Goal: Transaction & Acquisition: Purchase product/service

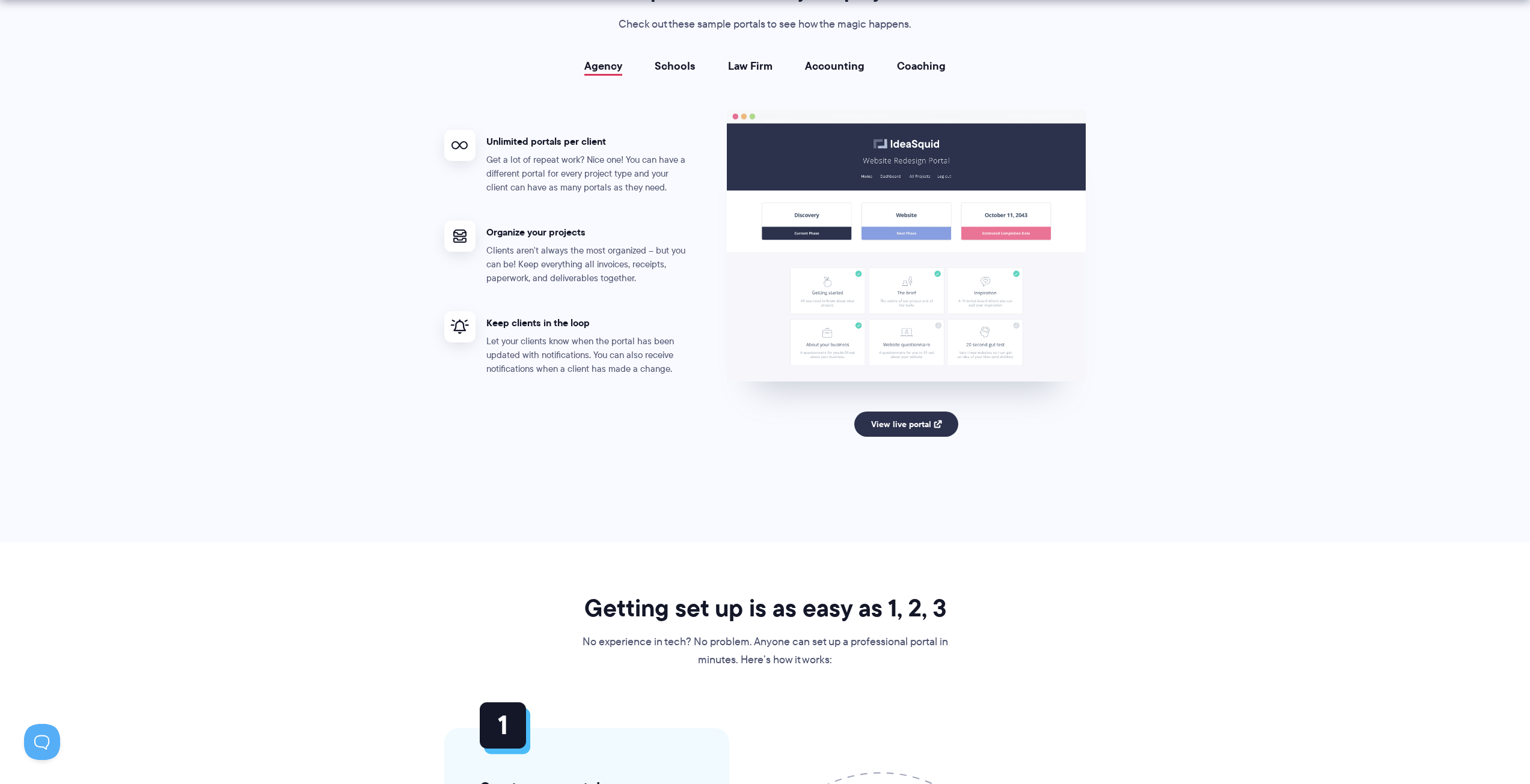
click at [654, 68] on li "Schools" at bounding box center [675, 66] width 73 height 12
click at [657, 68] on link "Schools" at bounding box center [675, 66] width 41 height 12
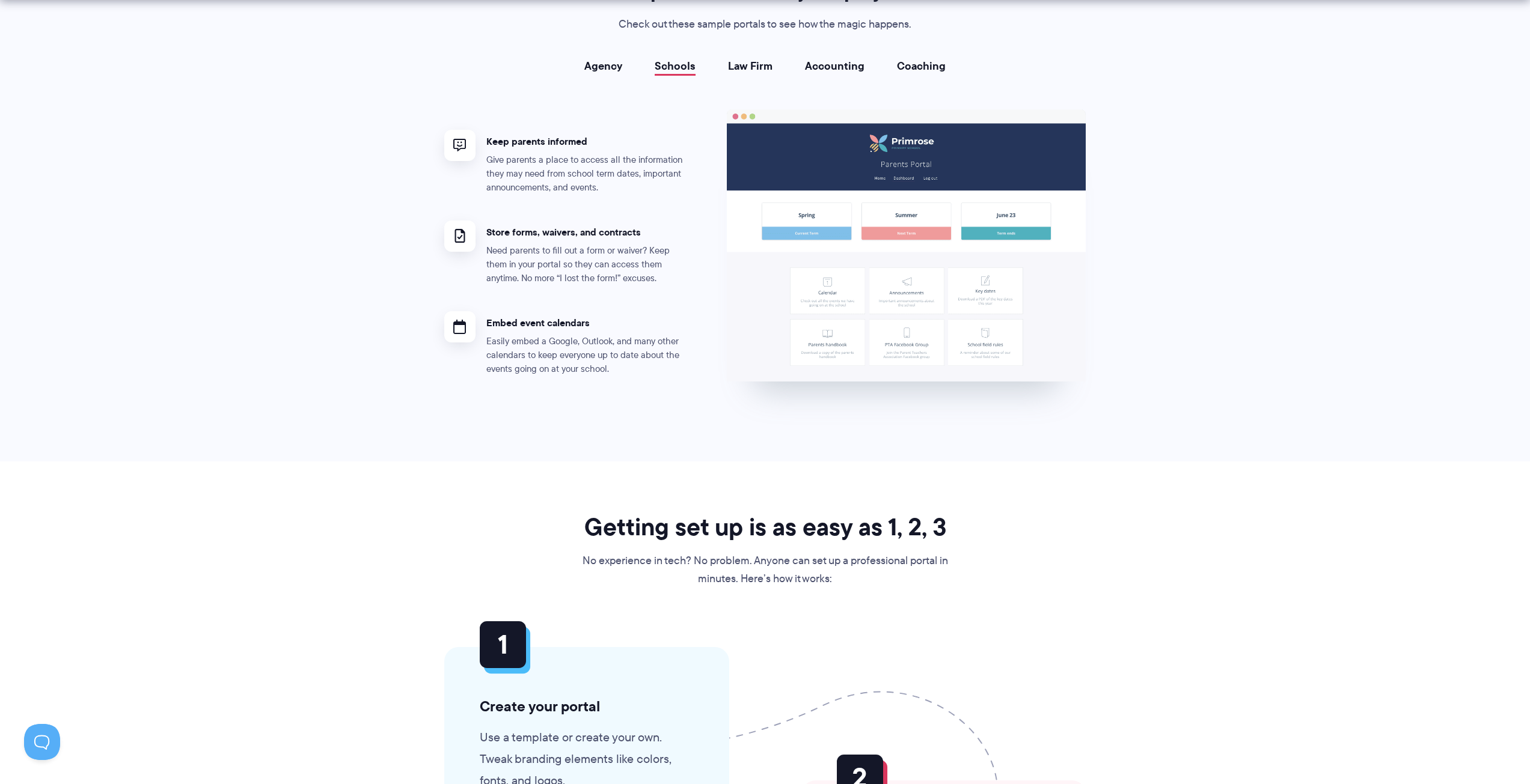
click at [729, 68] on link "Law Firm" at bounding box center [750, 66] width 44 height 12
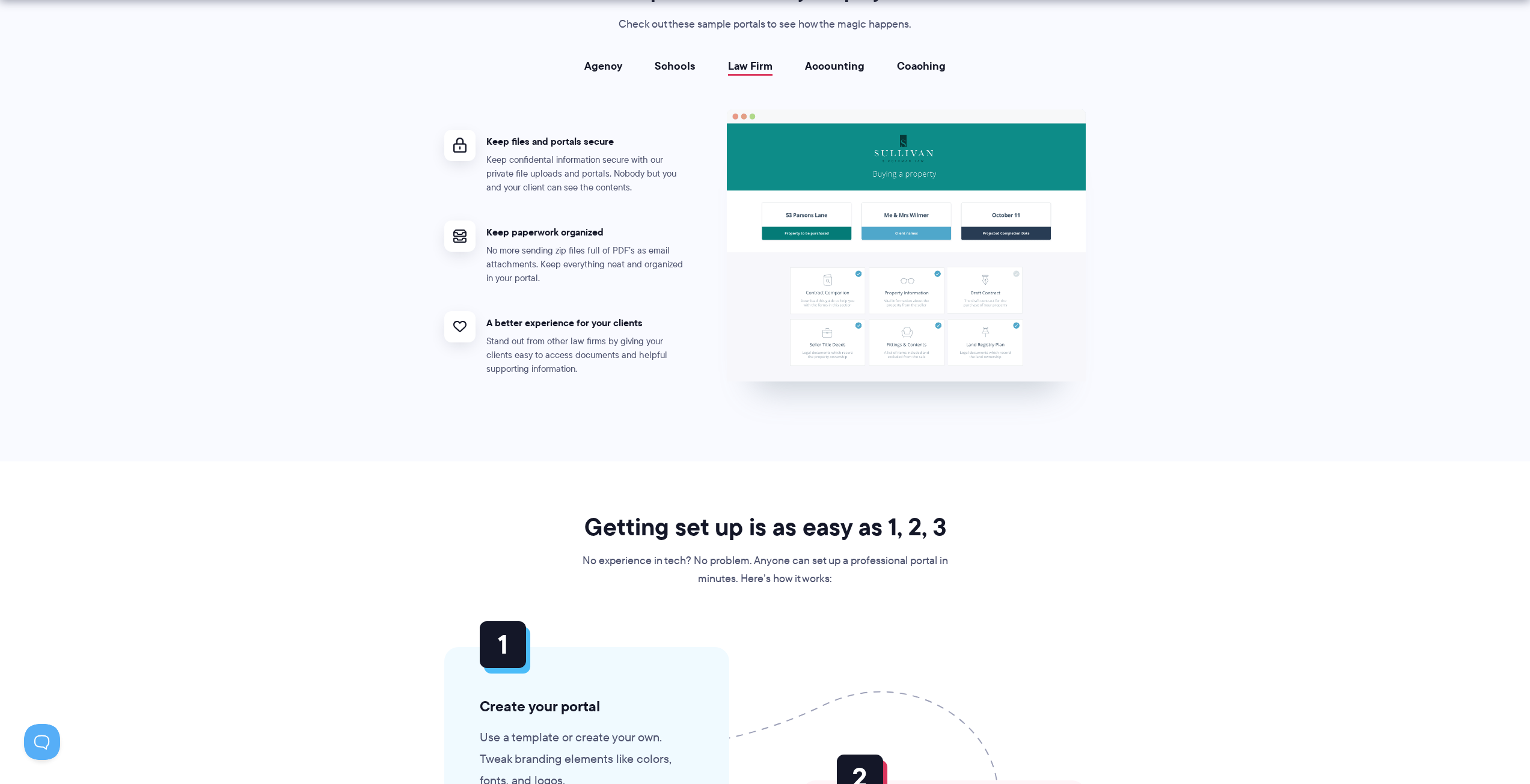
click at [806, 66] on link "Accounting" at bounding box center [835, 66] width 60 height 12
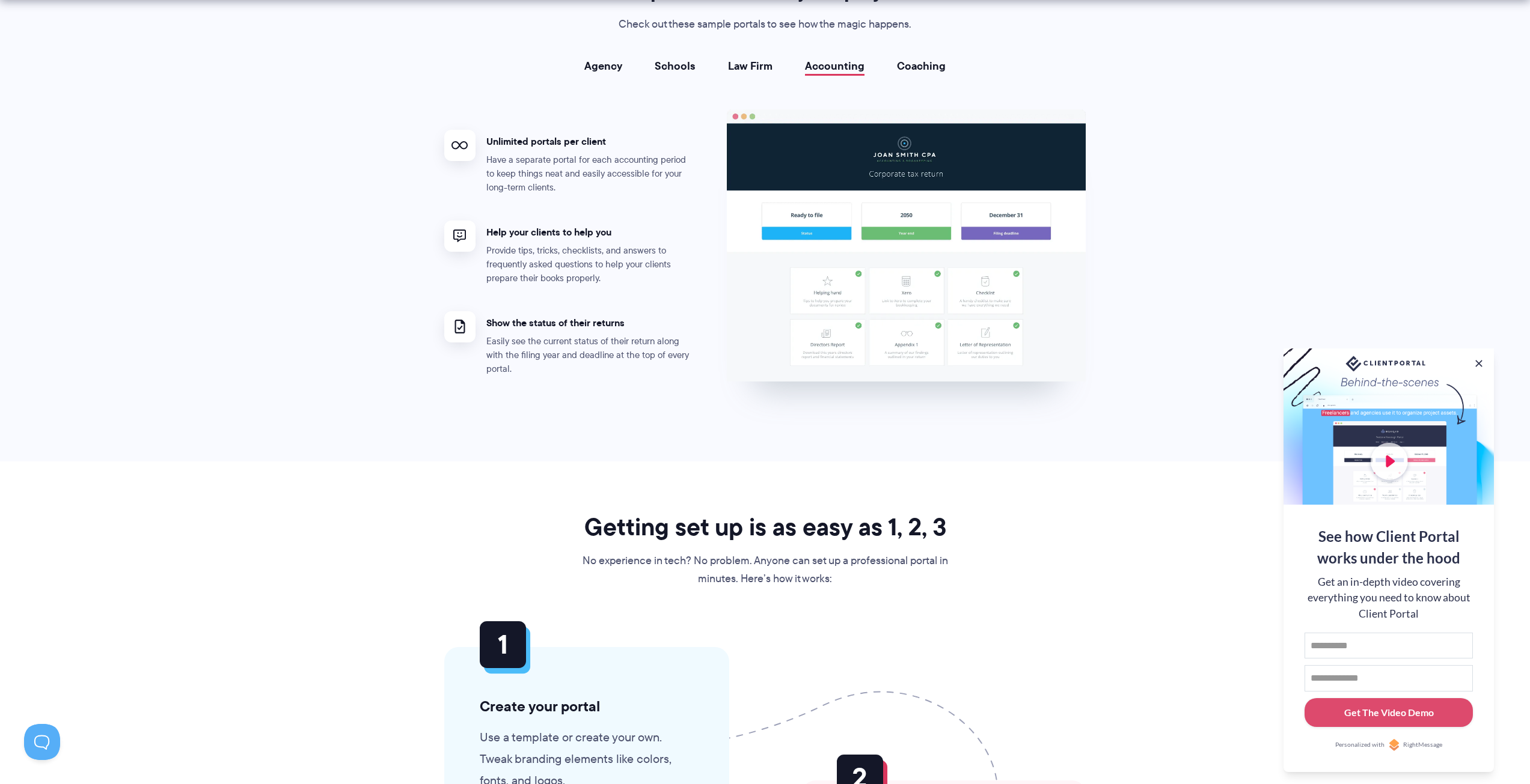
click at [921, 65] on link "Coaching" at bounding box center [921, 66] width 49 height 12
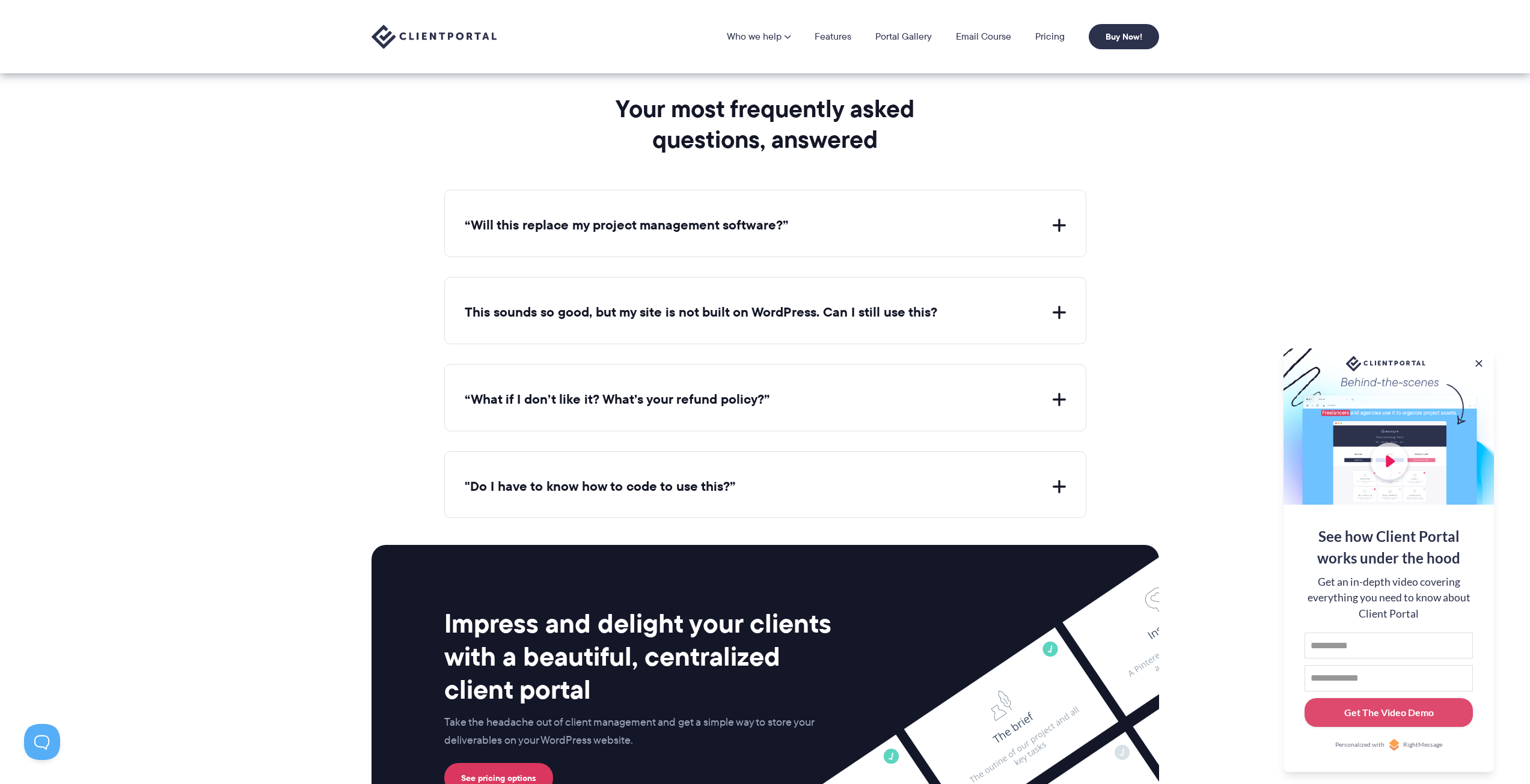
scroll to position [4117, 0]
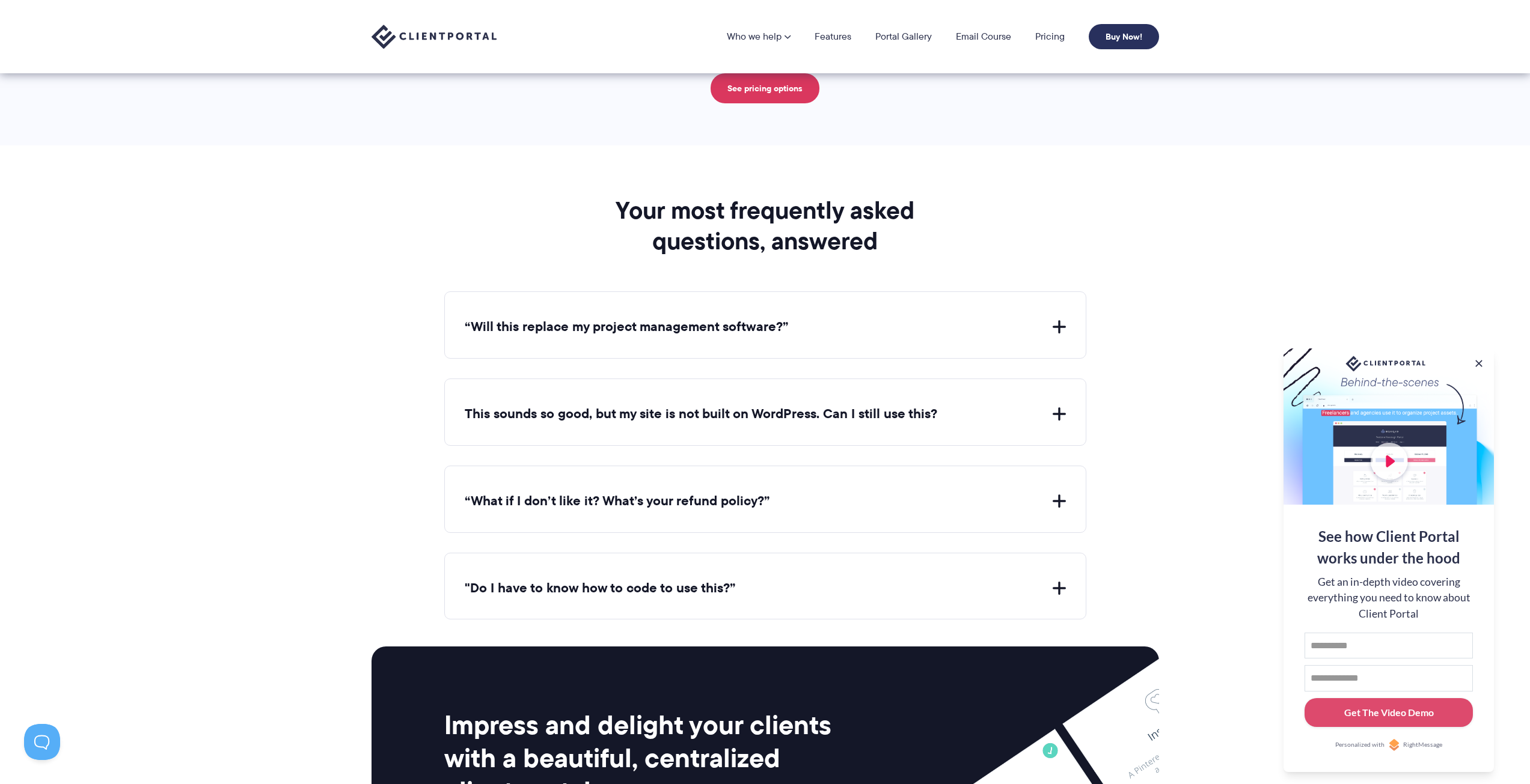
click at [1115, 46] on link "Buy Now!" at bounding box center [1123, 36] width 70 height 25
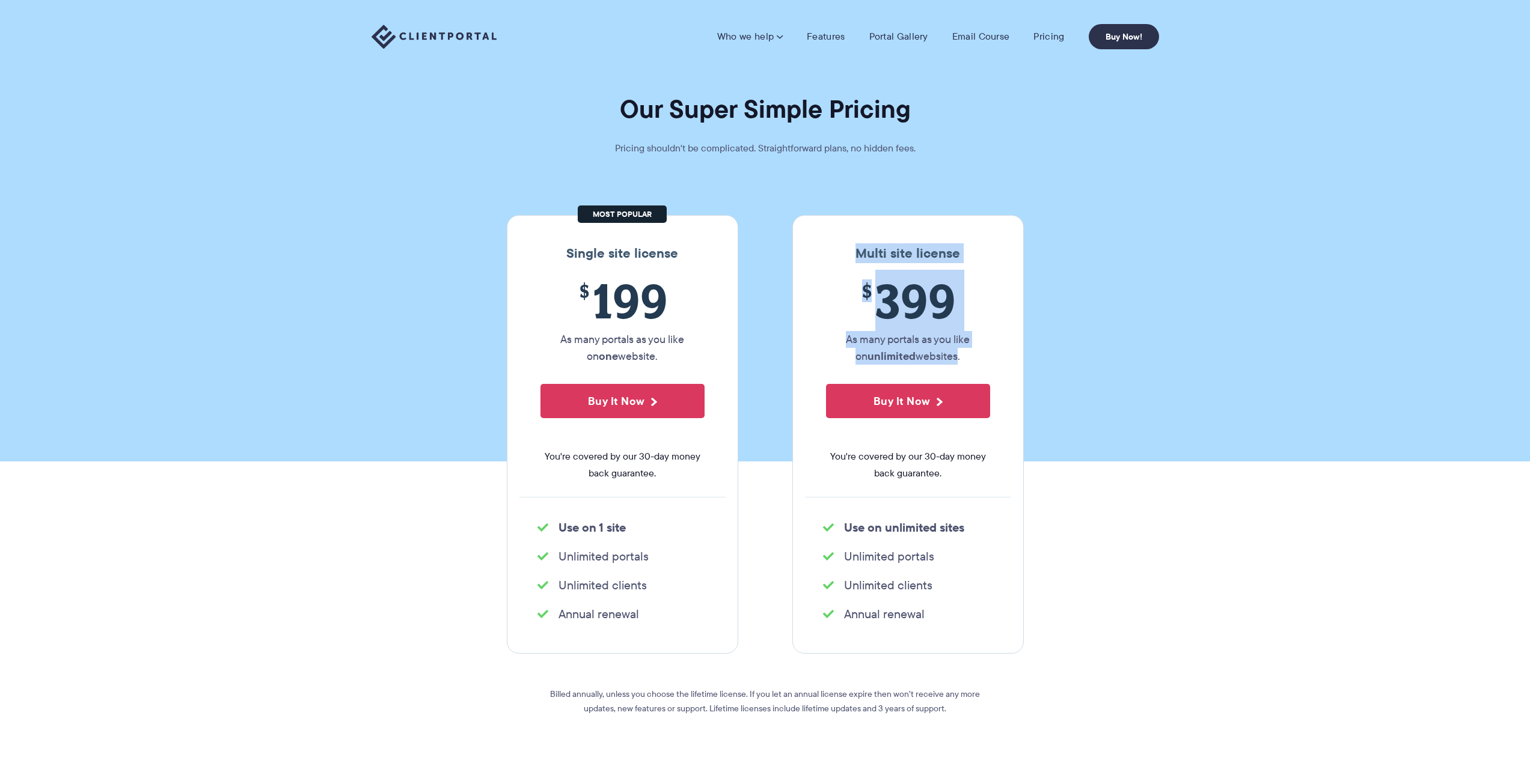
drag, startPoint x: 852, startPoint y: 255, endPoint x: 949, endPoint y: 351, distance: 136.5
click at [949, 351] on div "Multi site license $ 399 As many portals as you like on unlimited websites. Buy…" at bounding box center [908, 434] width 232 height 439
click at [949, 351] on p "As many portals as you like on unlimited websites." at bounding box center [907, 348] width 164 height 34
